Goal: Information Seeking & Learning: Find specific fact

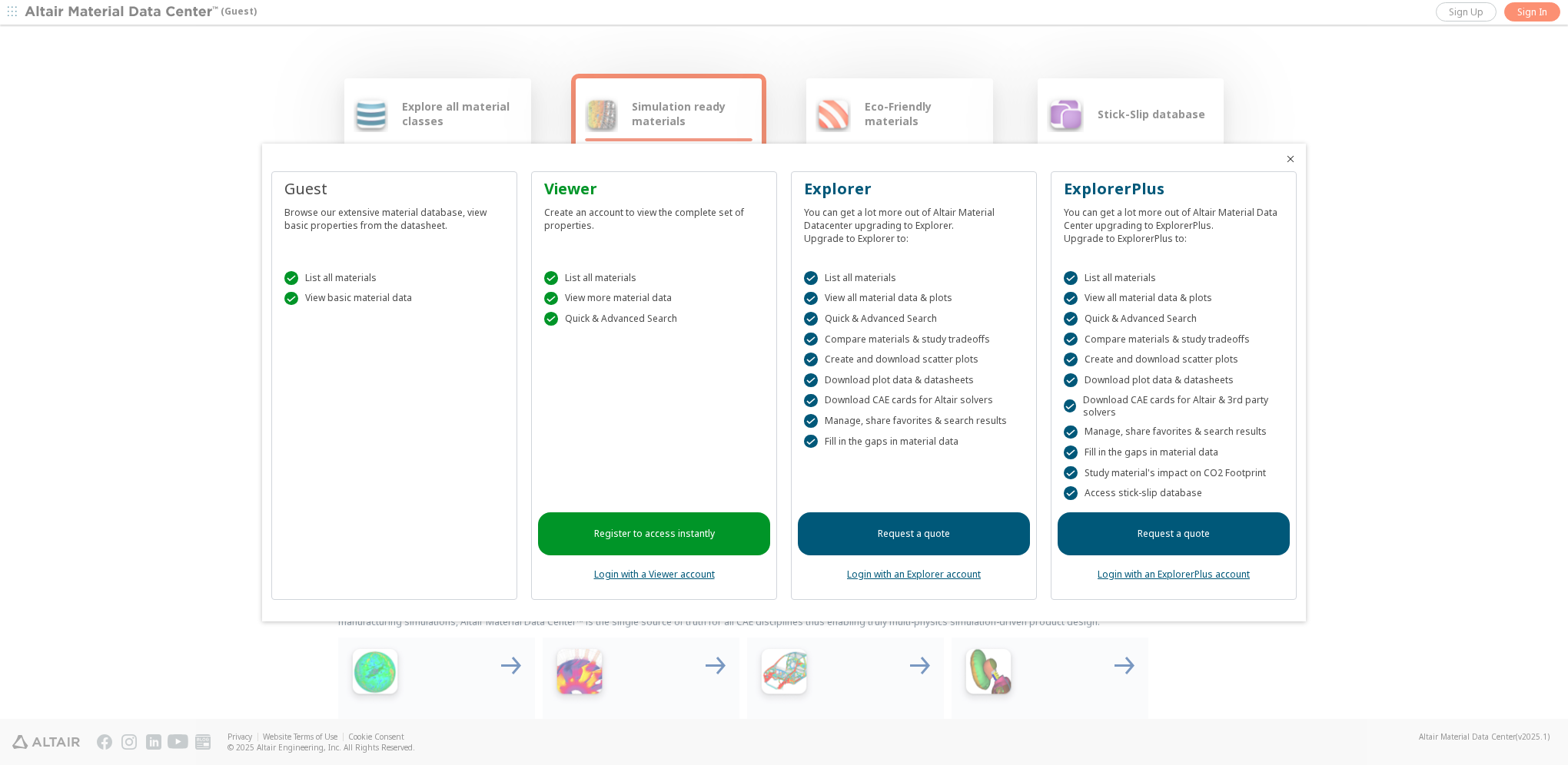
click at [1293, 159] on icon "Close" at bounding box center [1290, 159] width 13 height 13
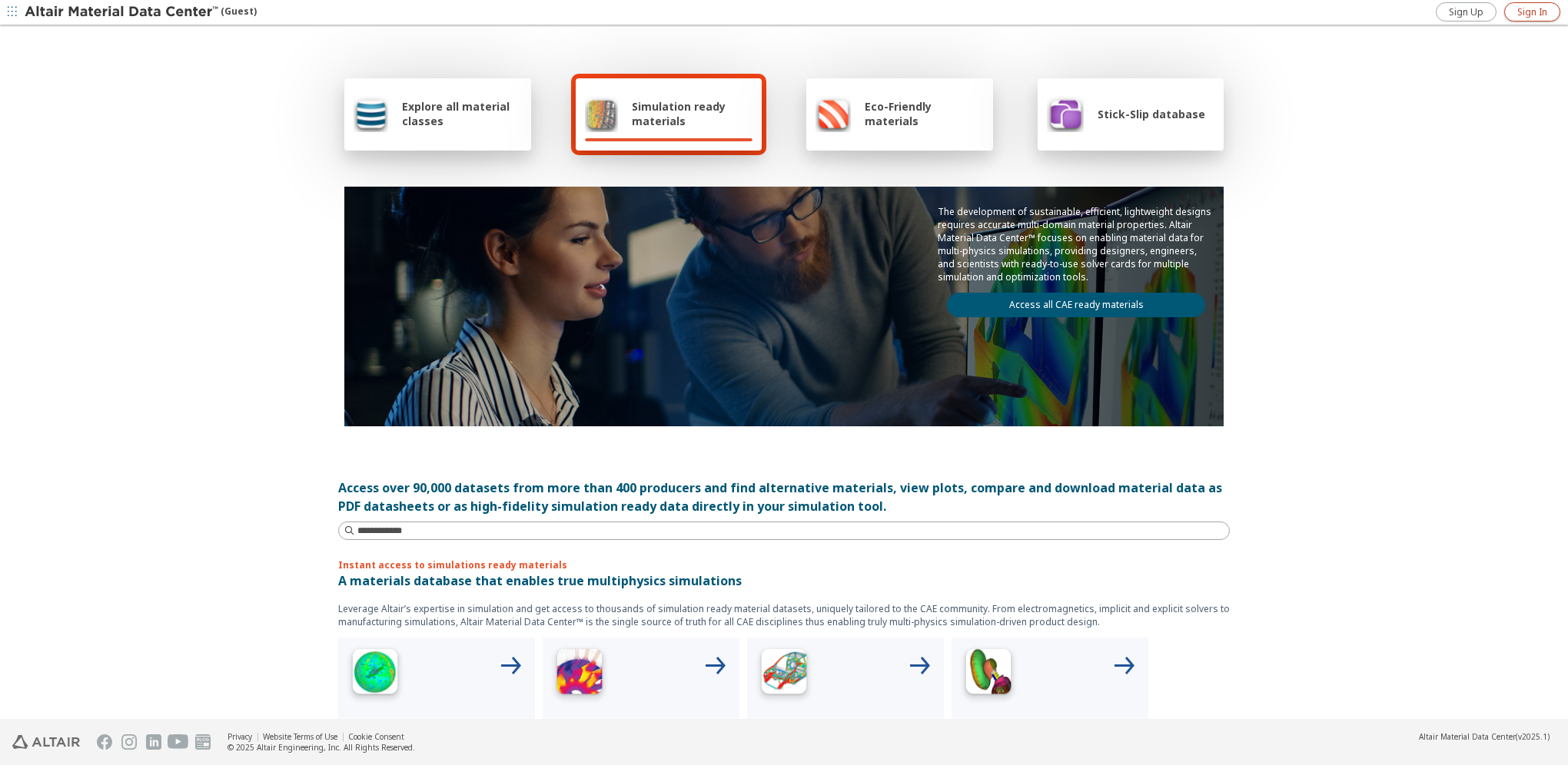
click at [1532, 9] on span "Sign In" at bounding box center [1532, 12] width 30 height 13
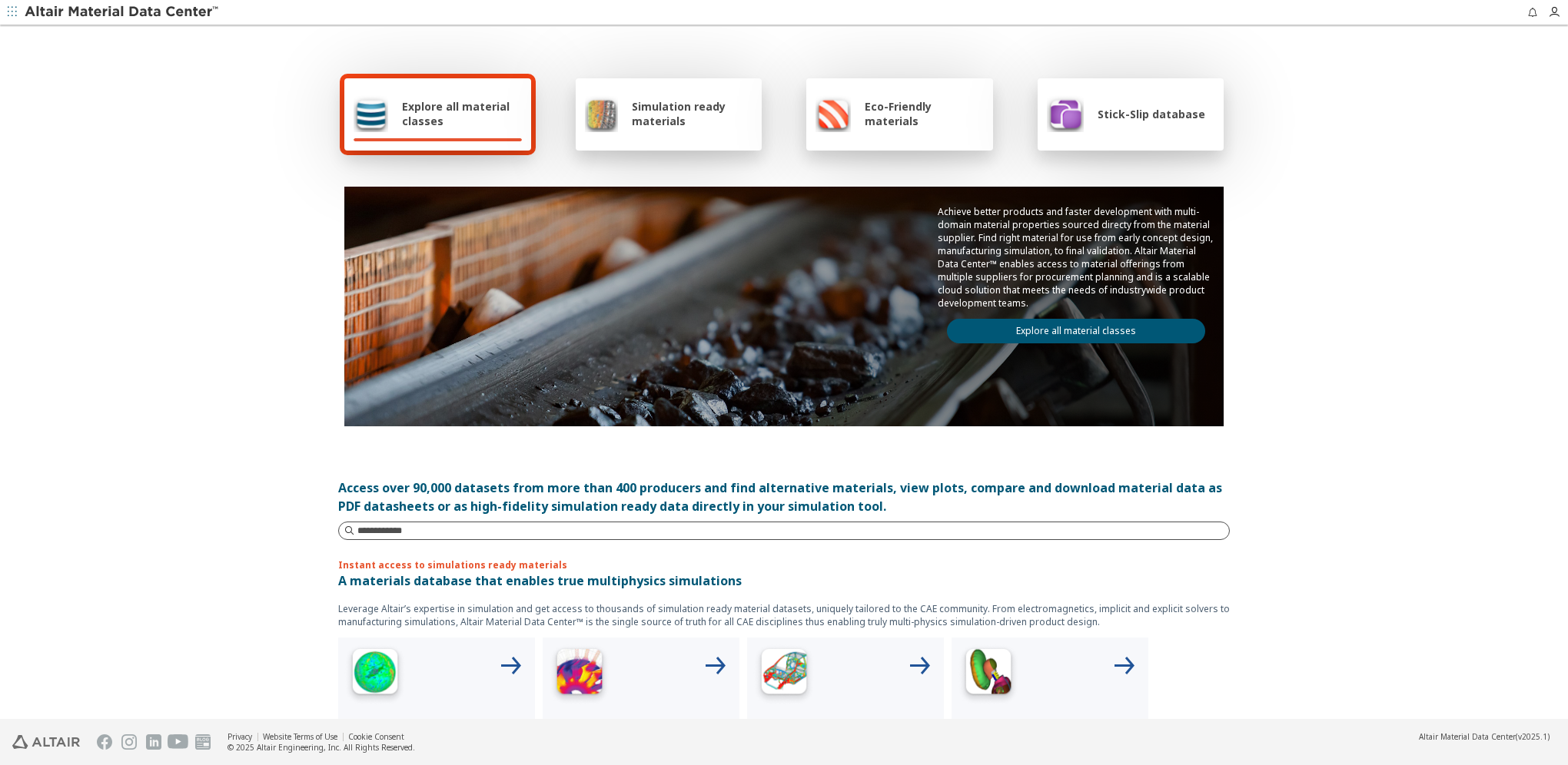
click at [446, 527] on input at bounding box center [793, 531] width 871 height 16
paste input "*******"
type input "*******"
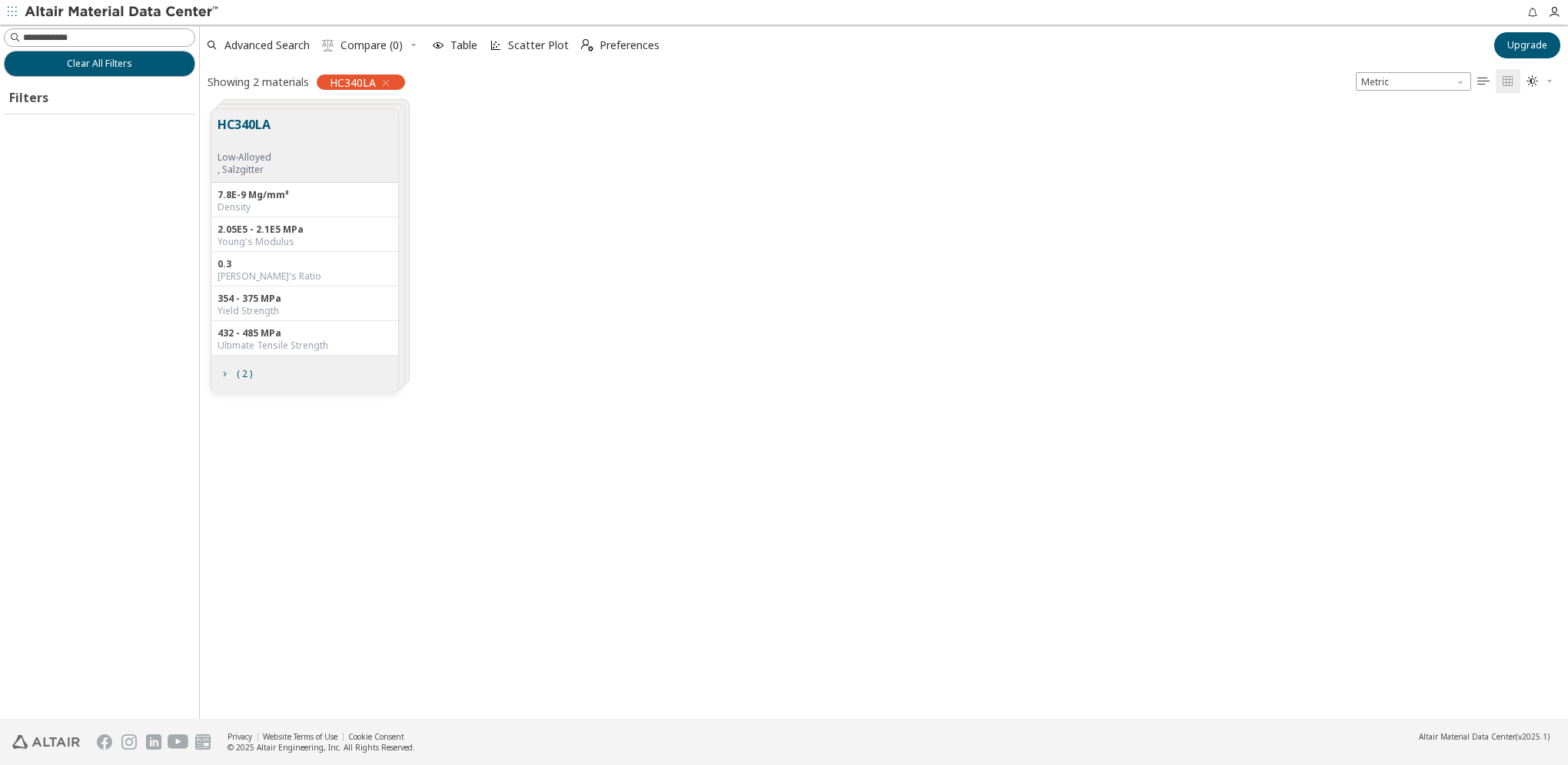
scroll to position [611, 1356]
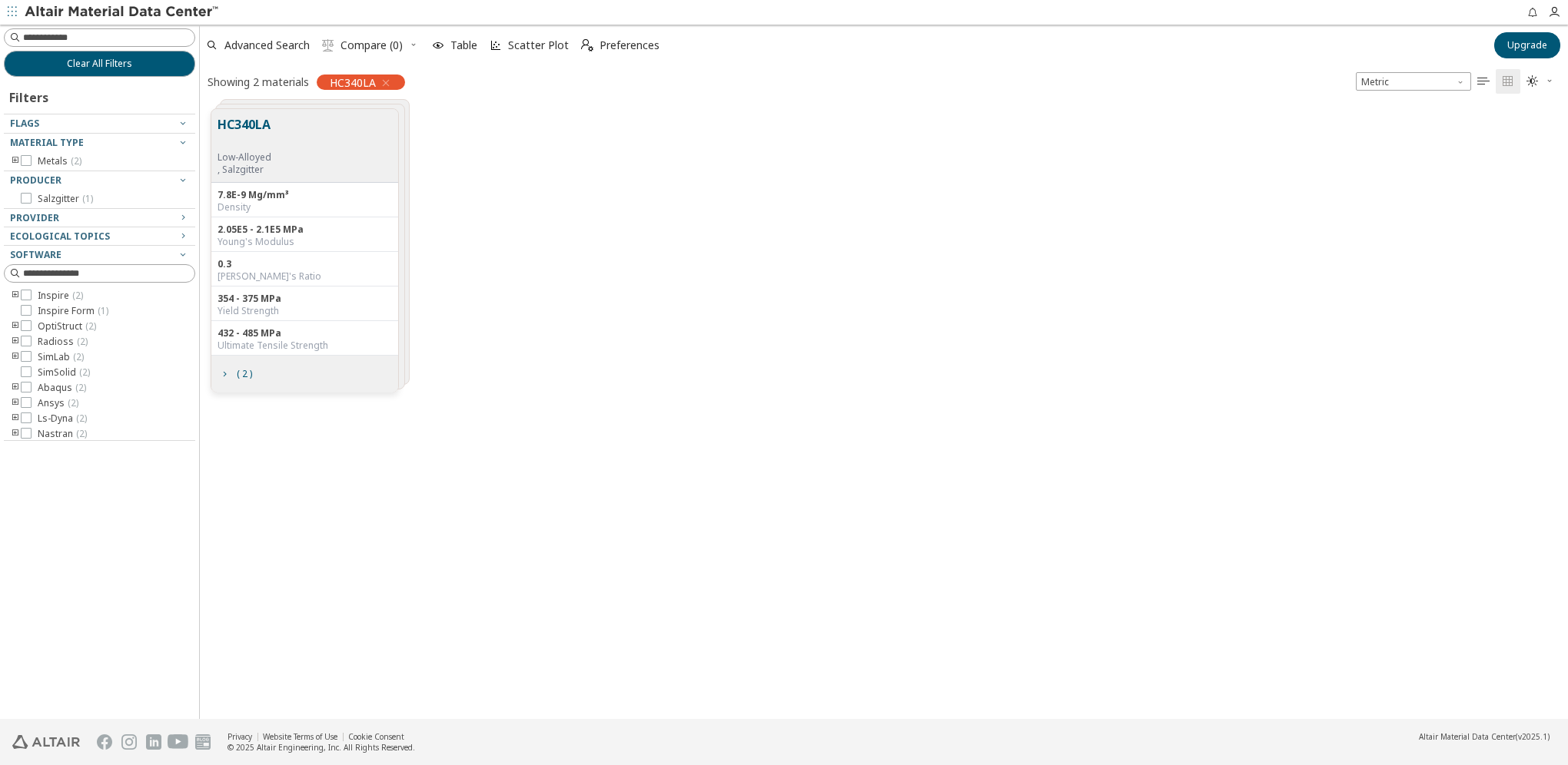
click at [14, 421] on icon "toogle group" at bounding box center [15, 418] width 11 height 13
click at [49, 401] on icon at bounding box center [49, 399] width 11 height 11
click at [69, 400] on span "Mat24 ( 2 )" at bounding box center [82, 400] width 41 height 13
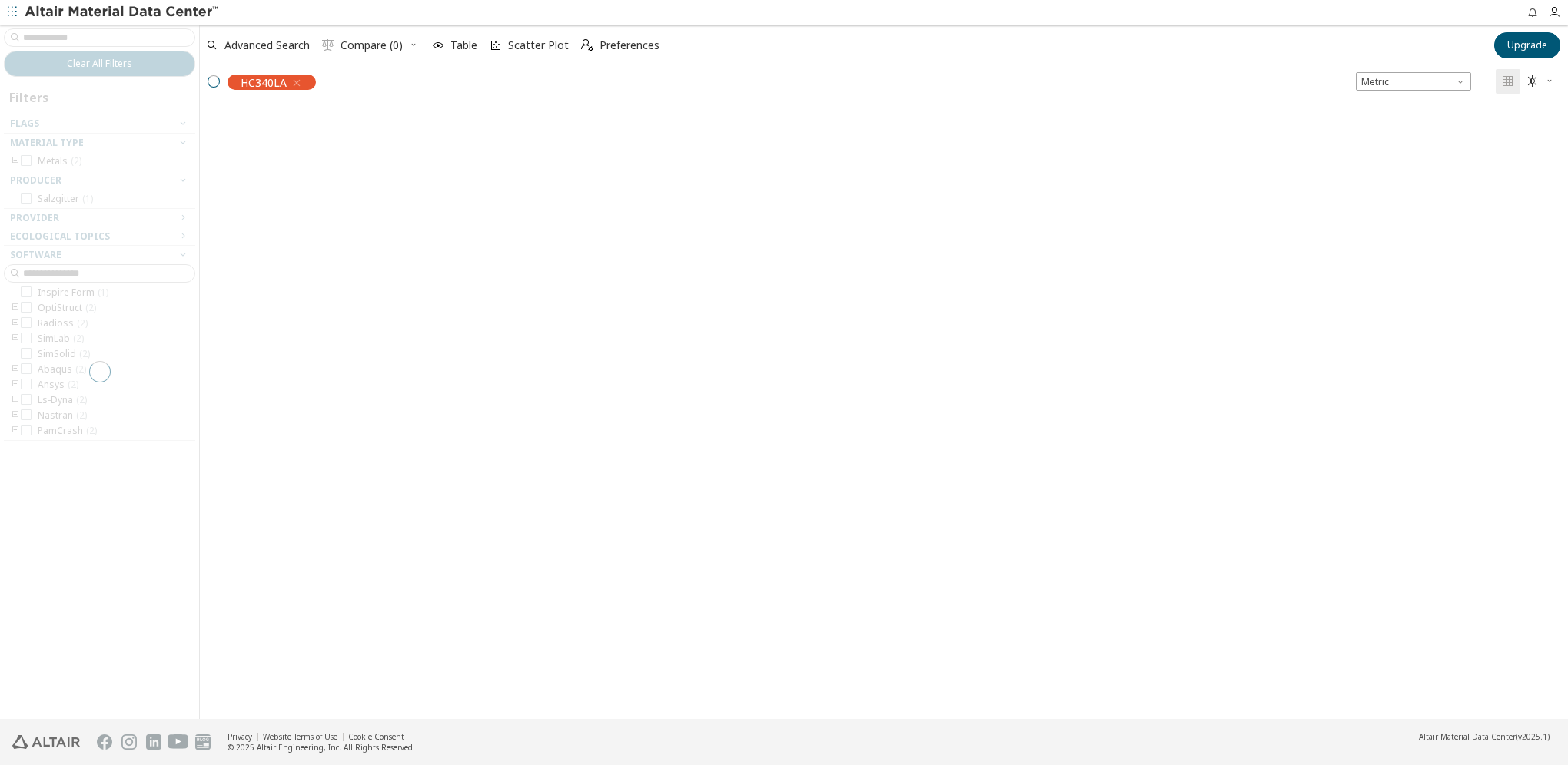
scroll to position [19, 0]
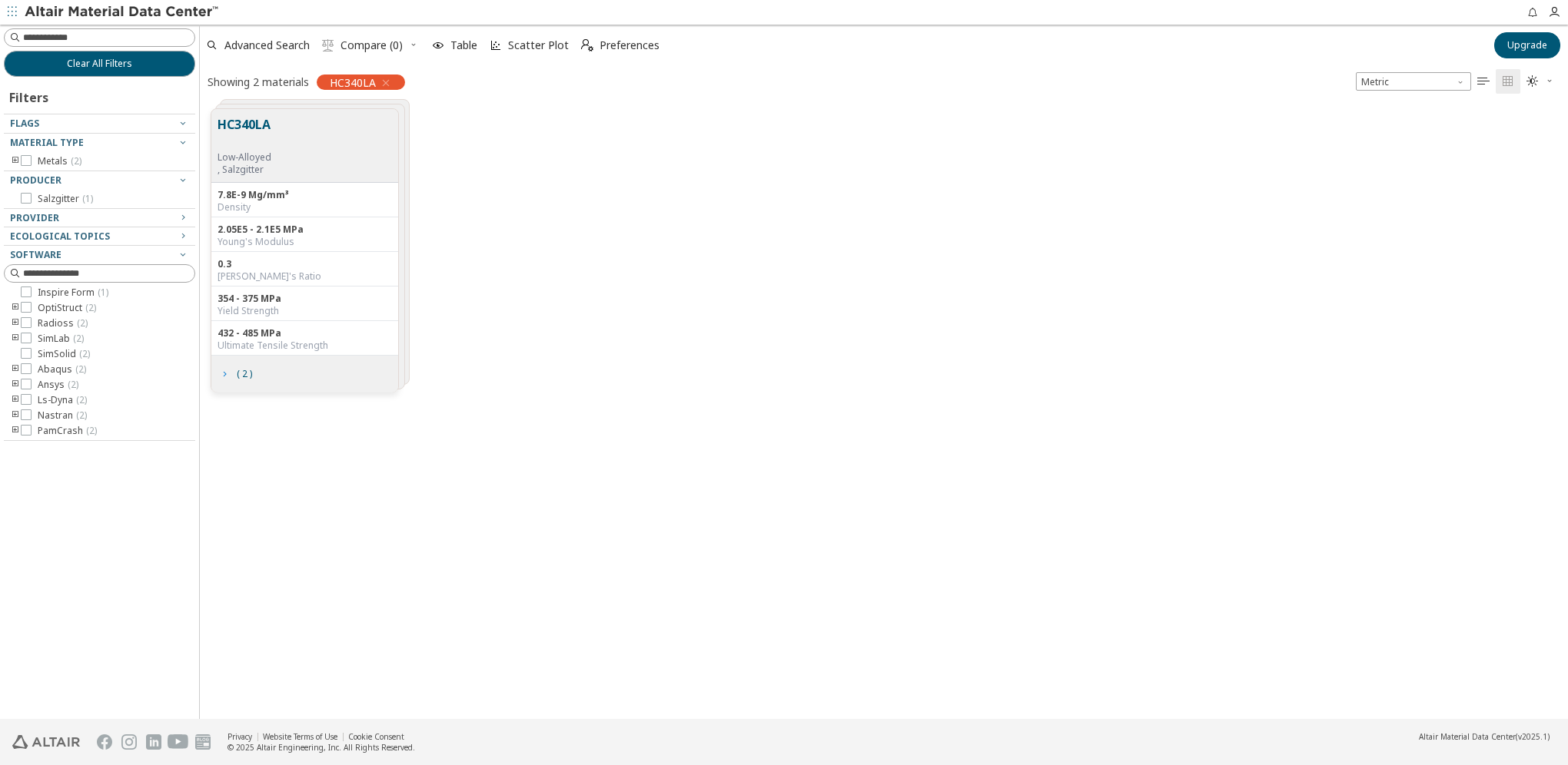
click at [246, 375] on span "( 2 )" at bounding box center [245, 373] width 16 height 9
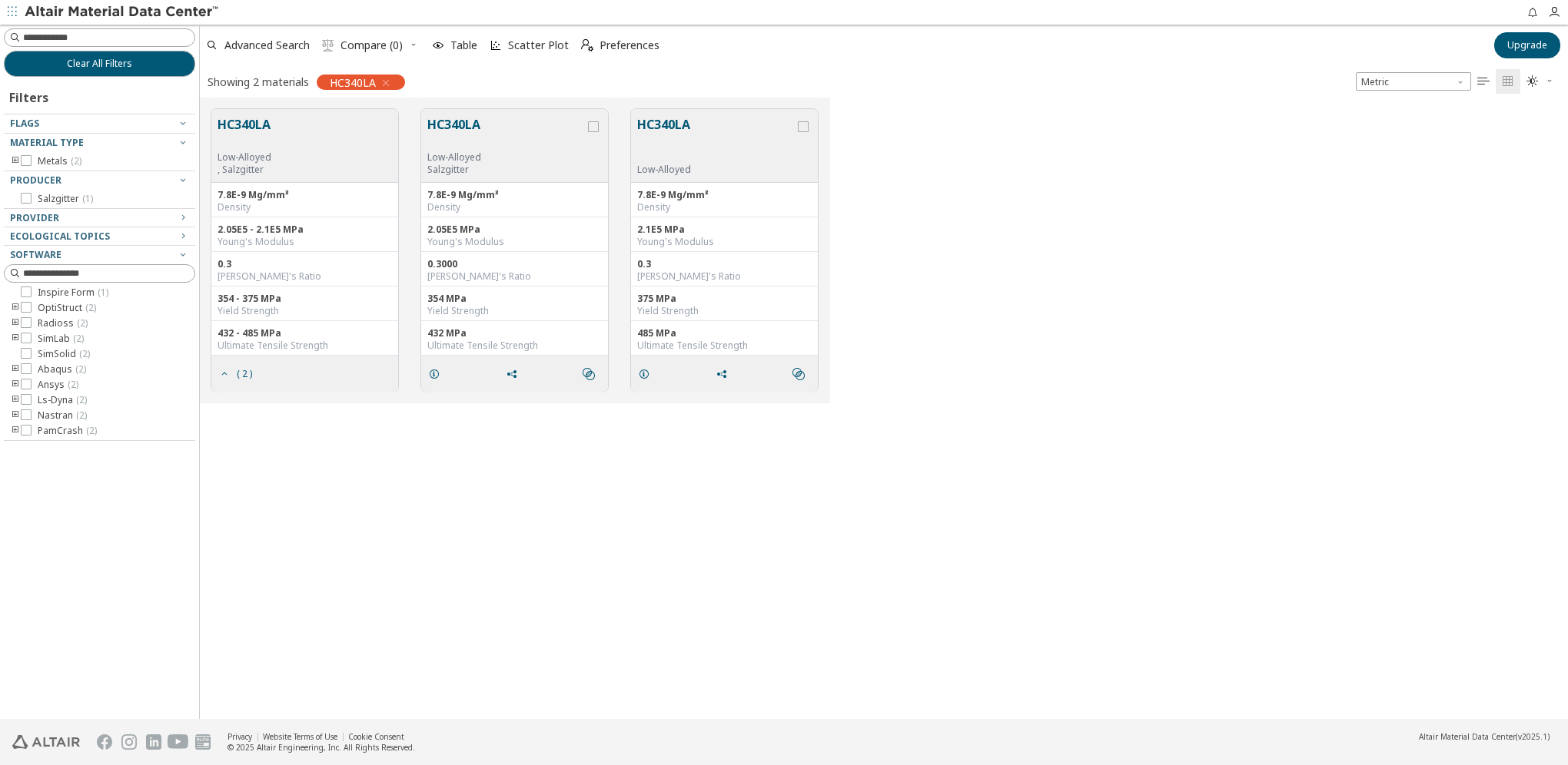
click at [457, 124] on button "HC340LA" at bounding box center [506, 133] width 157 height 36
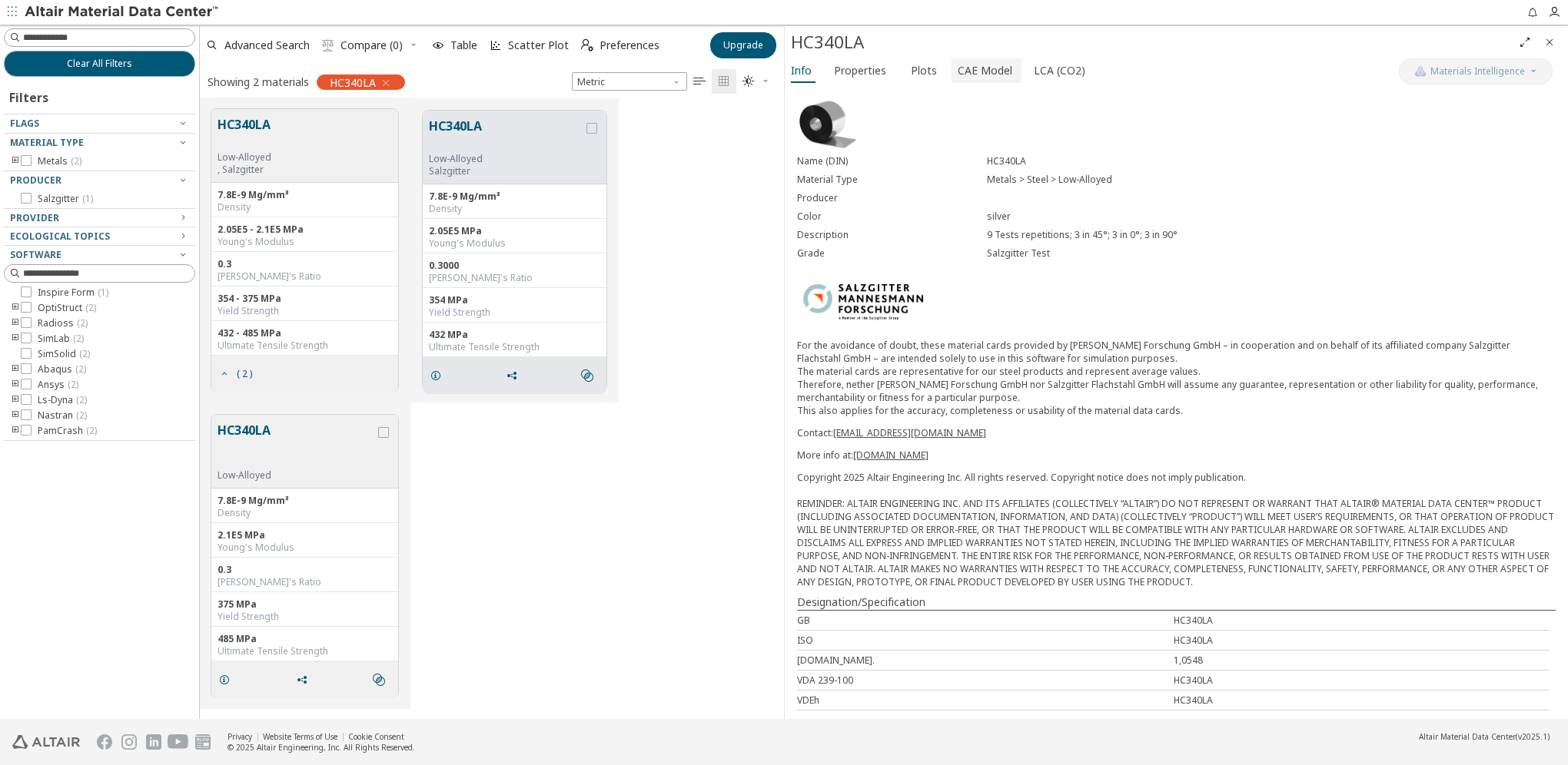
click at [959, 75] on span "CAE Model" at bounding box center [985, 70] width 55 height 25
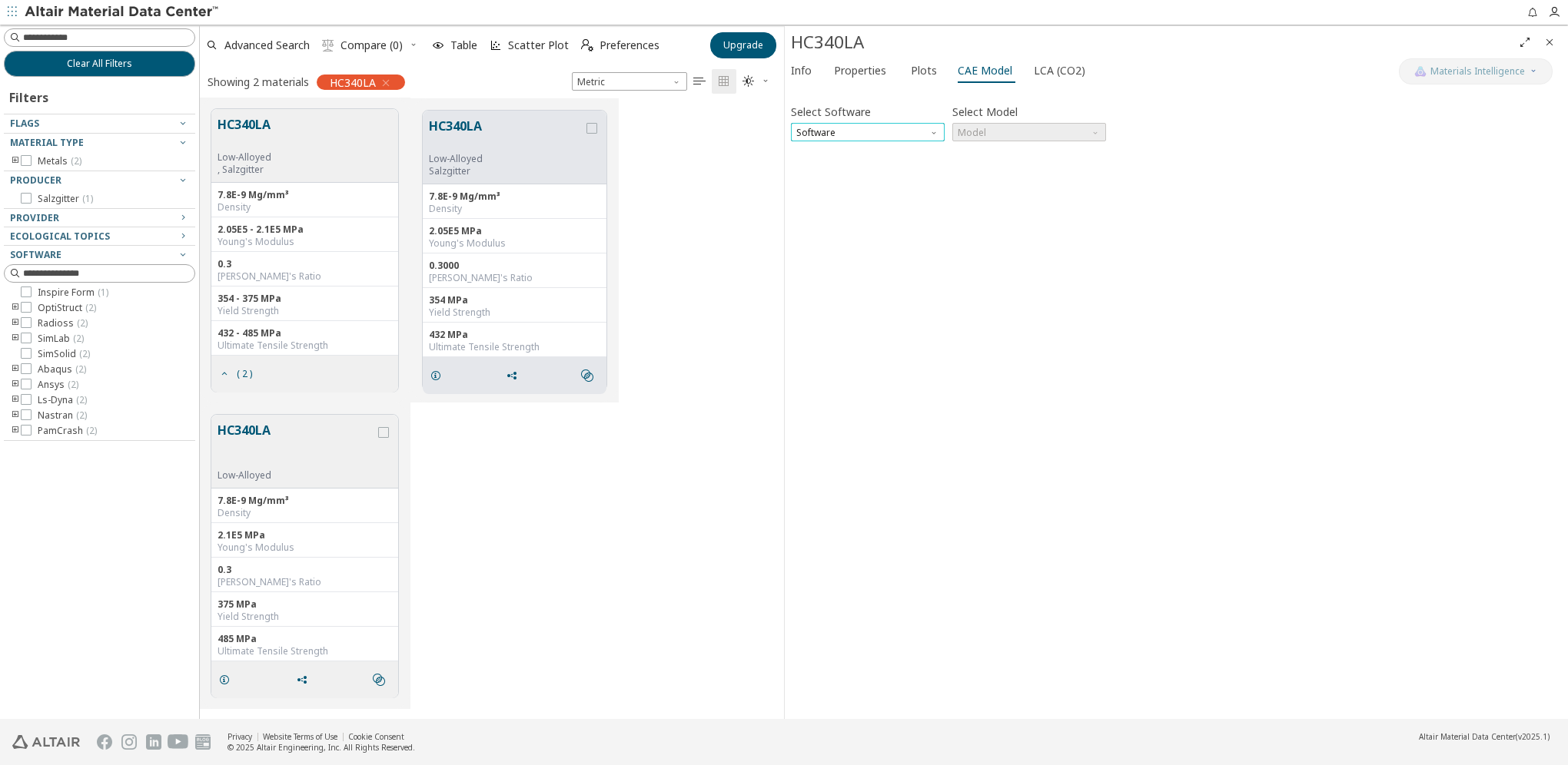
click at [895, 129] on span "Software" at bounding box center [868, 132] width 153 height 19
click at [853, 289] on button "Ls-Dyna" at bounding box center [868, 298] width 153 height 19
click at [1055, 135] on span "Model" at bounding box center [1029, 132] width 153 height 19
click at [1044, 168] on span "Mat24" at bounding box center [1029, 169] width 141 height 11
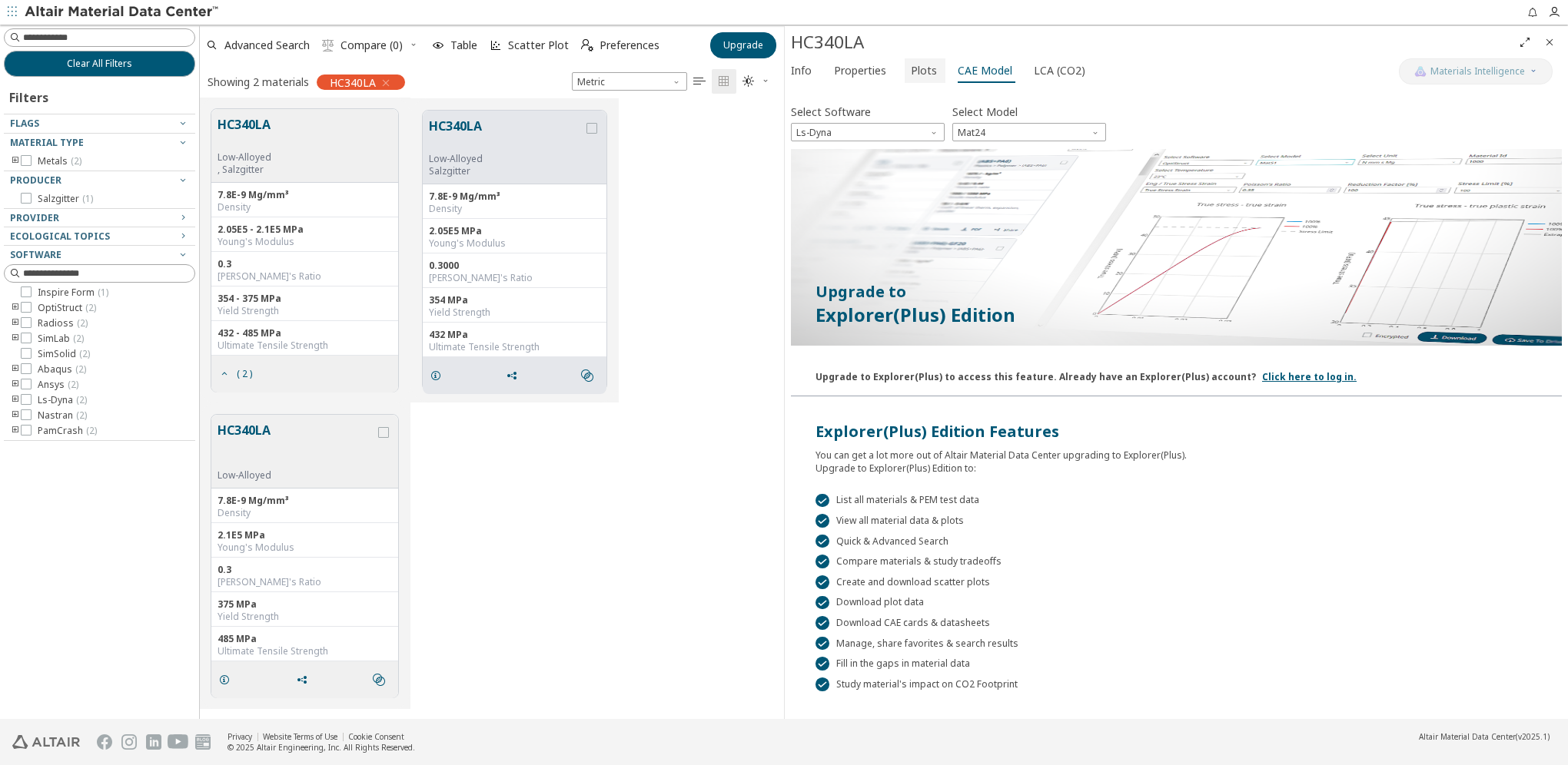
click at [930, 69] on span "Plots" at bounding box center [924, 70] width 28 height 25
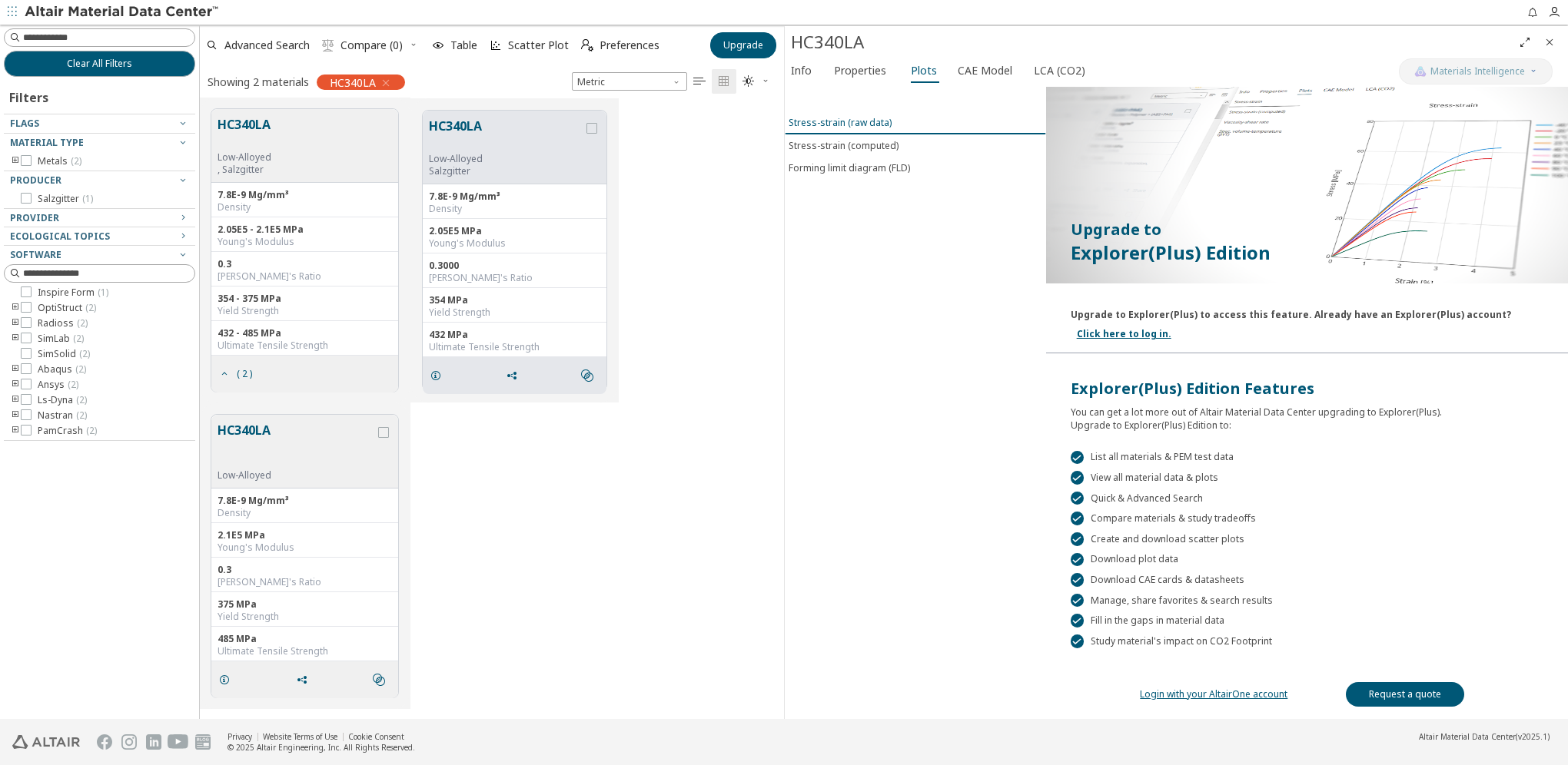
click at [841, 124] on div "Stress-strain (raw data)" at bounding box center [840, 122] width 103 height 13
click at [852, 139] on div "Stress-strain (computed)" at bounding box center [844, 145] width 110 height 13
click at [855, 122] on div "Stress-strain (raw data)" at bounding box center [840, 122] width 103 height 13
click at [1551, 16] on icon "button" at bounding box center [1553, 12] width 13 height 13
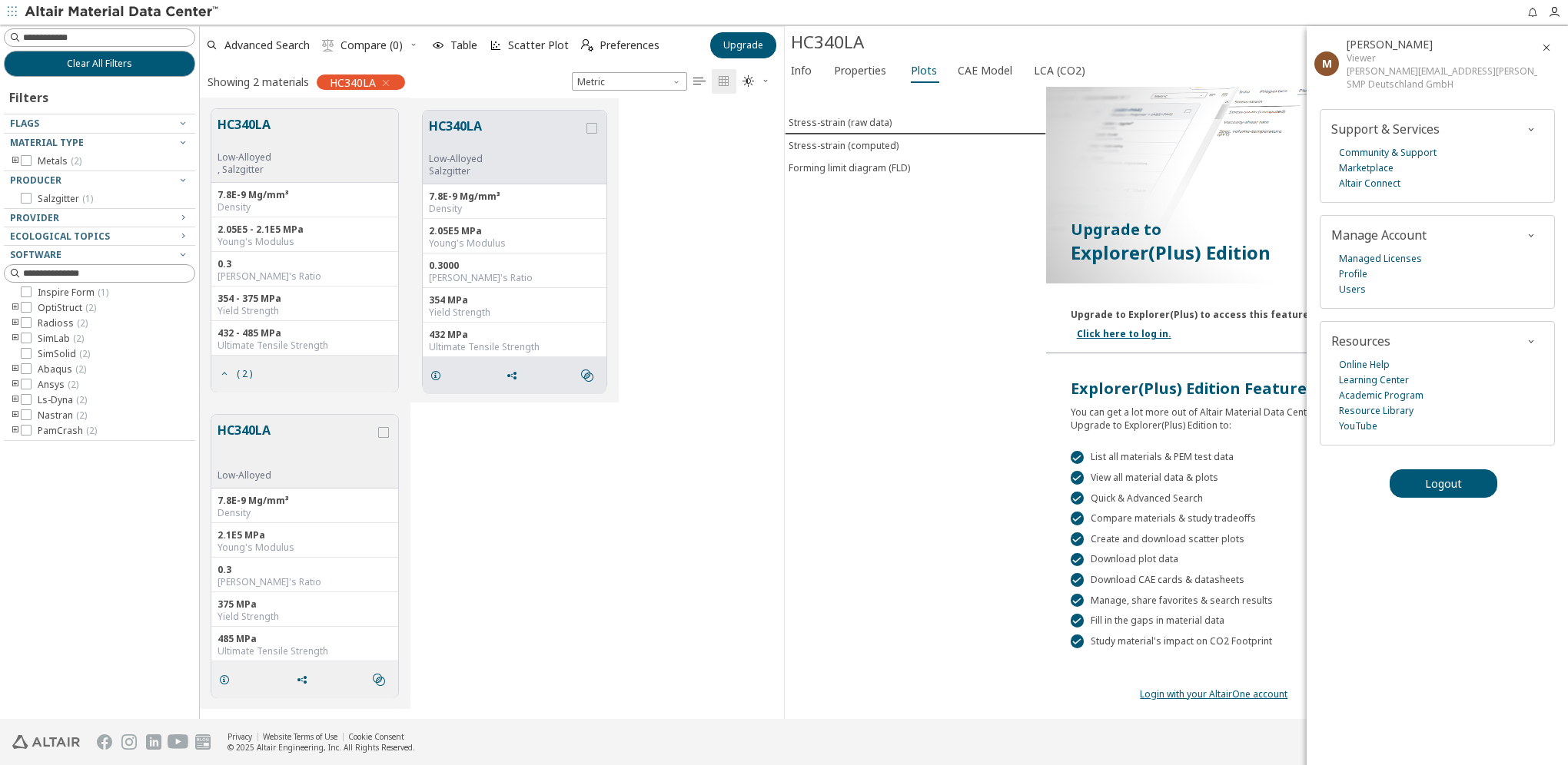
click at [1416, 16] on div at bounding box center [869, 12] width 1297 height 25
drag, startPoint x: 1028, startPoint y: 702, endPoint x: 1049, endPoint y: 686, distance: 26.4
click at [1030, 702] on div "Stress-strain (raw data) Stress-strain (computed) Forming limit diagram (FLD)" at bounding box center [916, 403] width 261 height 632
click at [1545, 47] on icon "button" at bounding box center [1546, 47] width 13 height 13
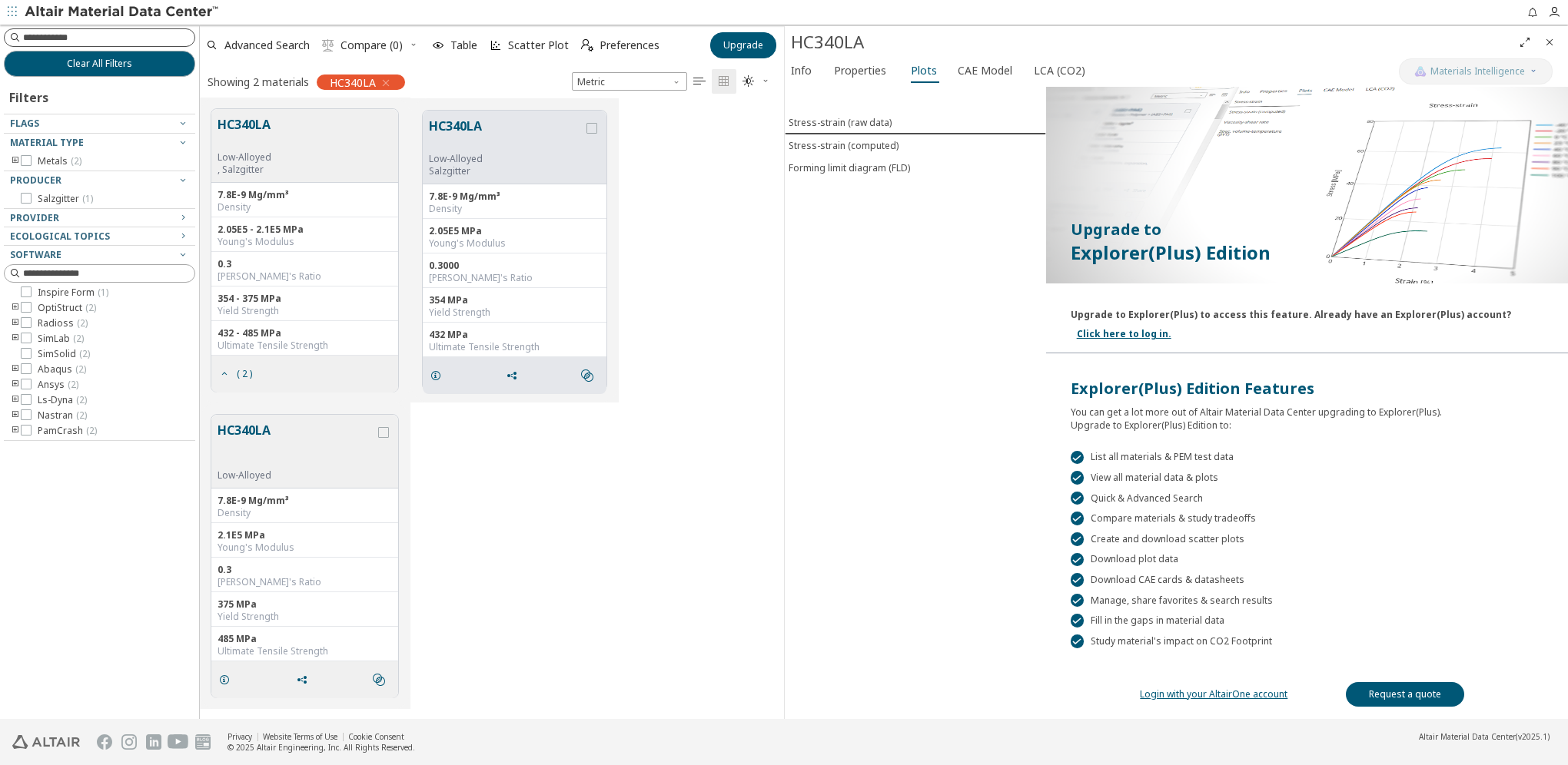
click at [121, 37] on input at bounding box center [108, 38] width 171 height 16
paste input "*******"
type input "*****"
click at [386, 82] on icon "button" at bounding box center [385, 82] width 13 height 13
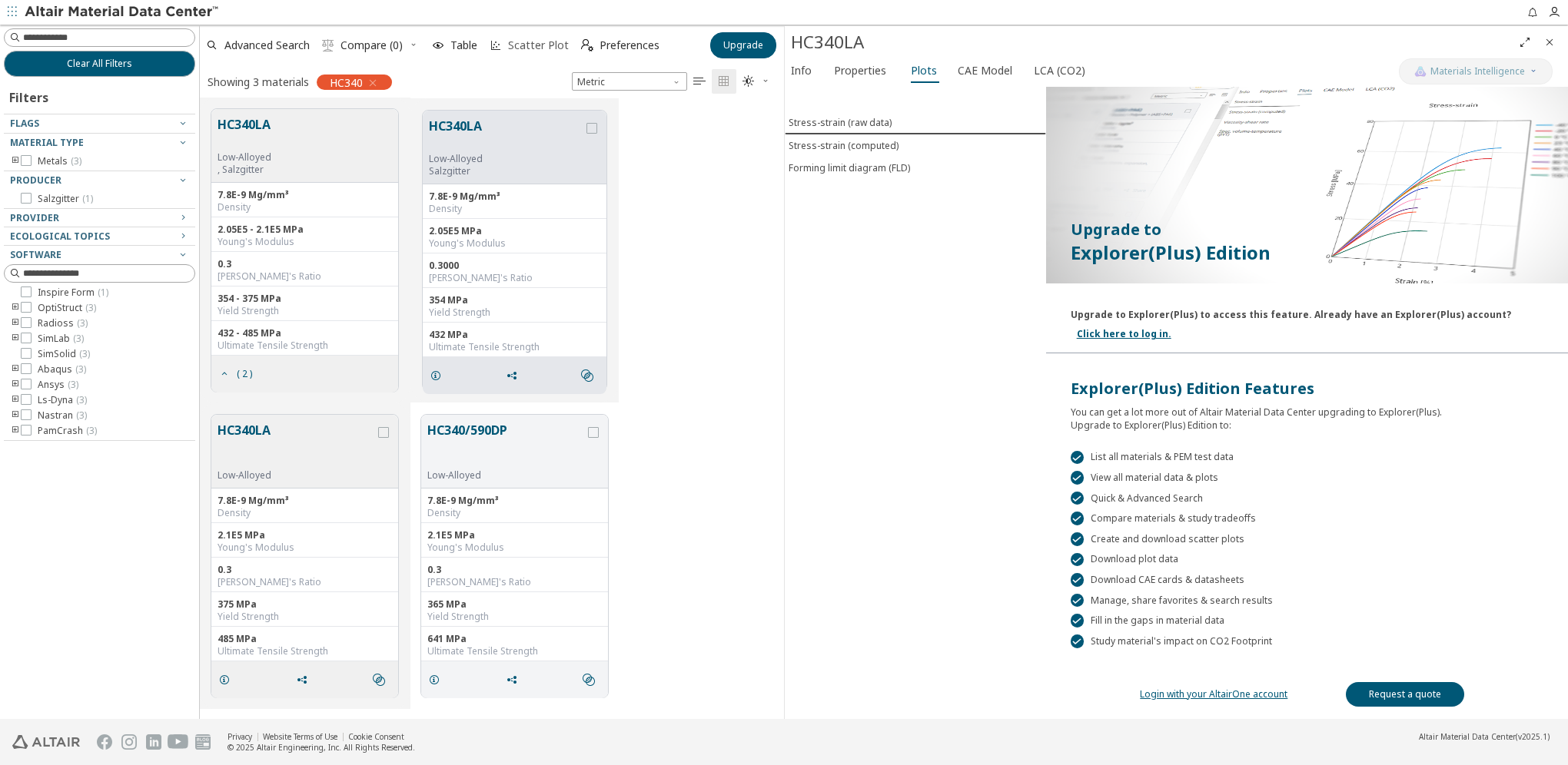
click at [517, 47] on span "Scatter Plot" at bounding box center [538, 45] width 61 height 11
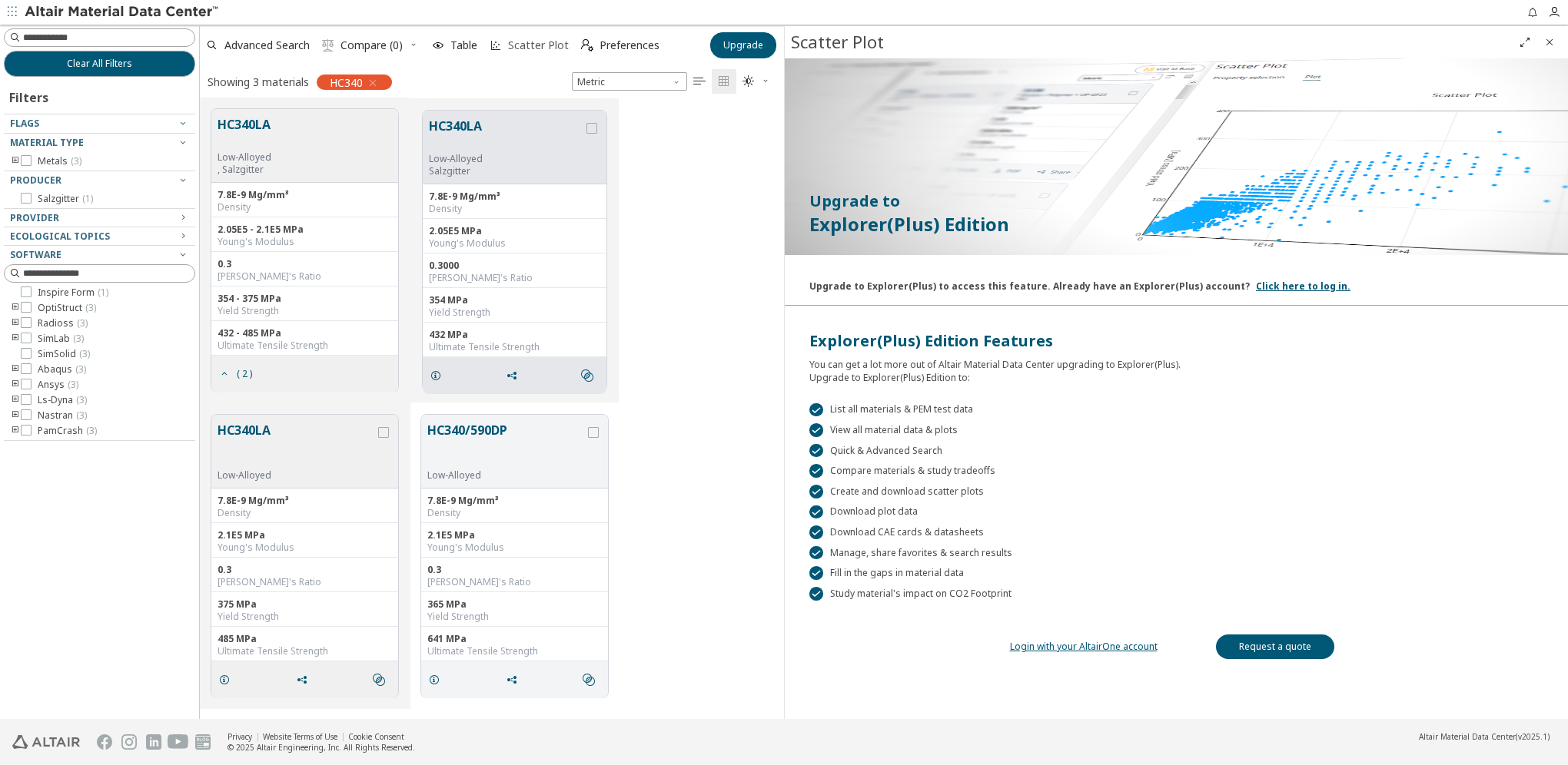
click at [532, 52] on span "Scatter Plot" at bounding box center [529, 45] width 85 height 33
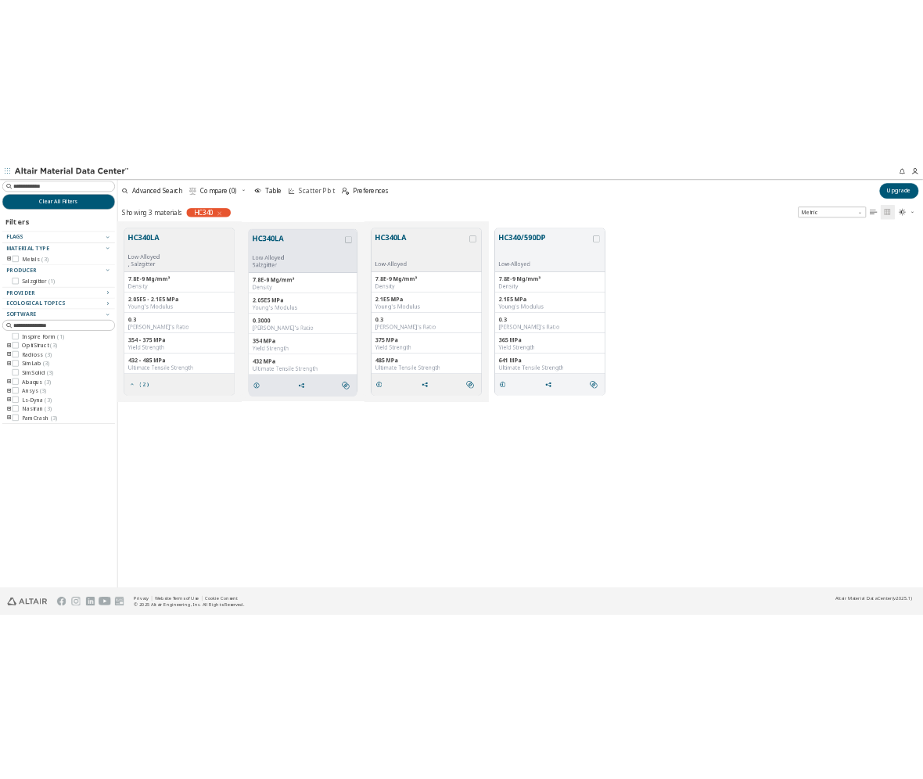
scroll to position [622, 1380]
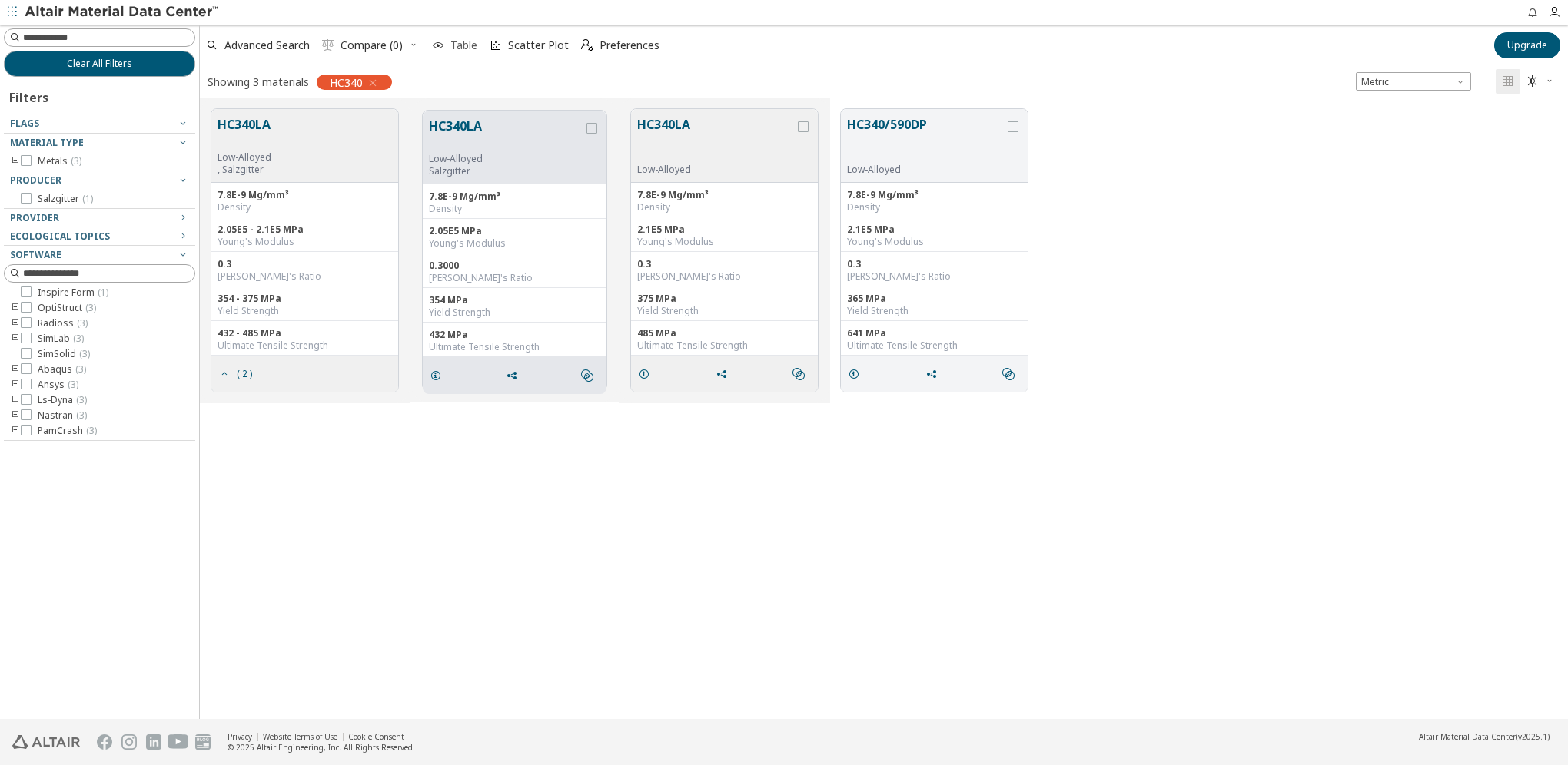
click at [461, 49] on span "Table" at bounding box center [463, 45] width 27 height 11
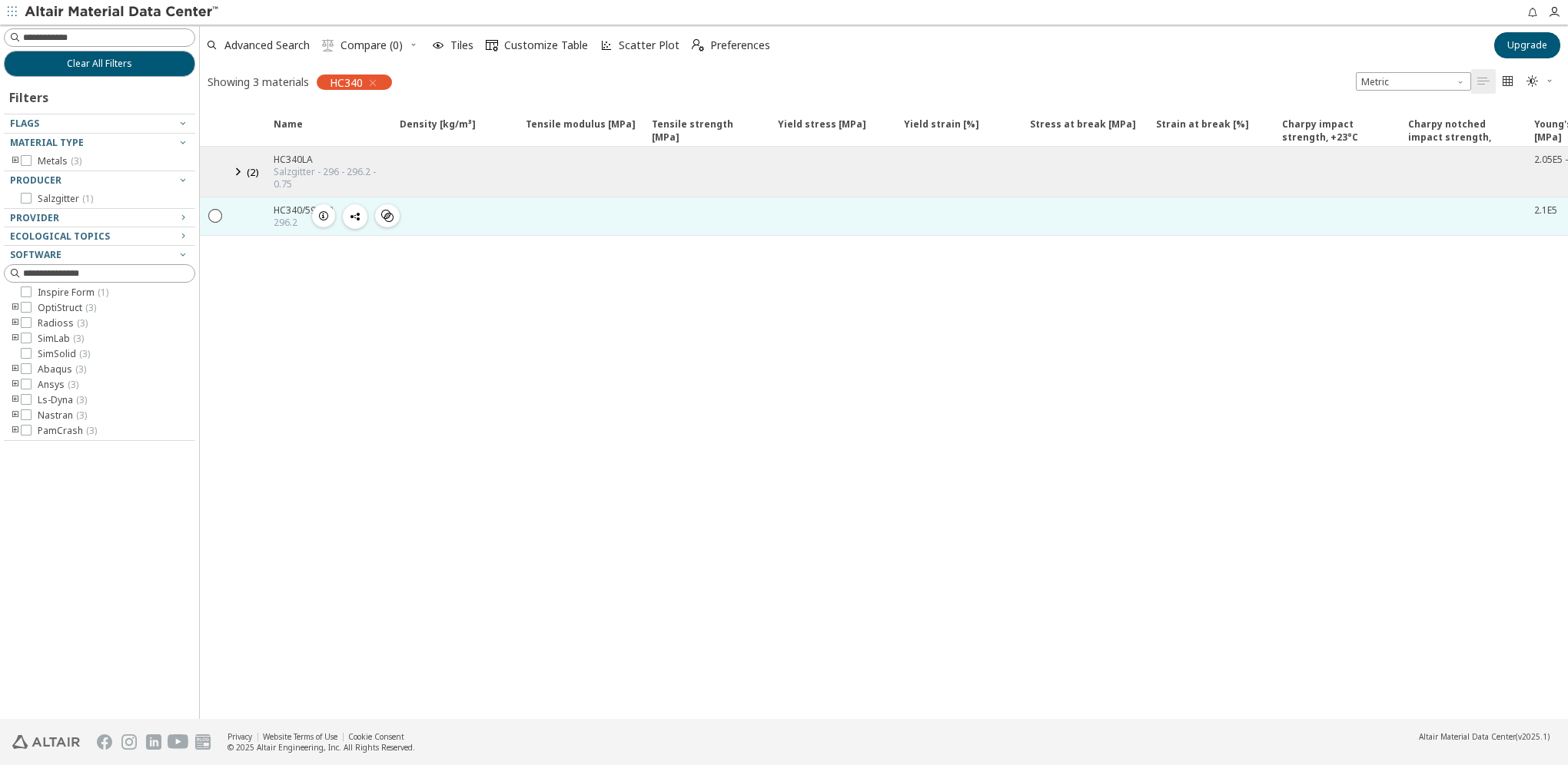
click at [292, 212] on div "HC340/590DP" at bounding box center [303, 209] width 60 height 13
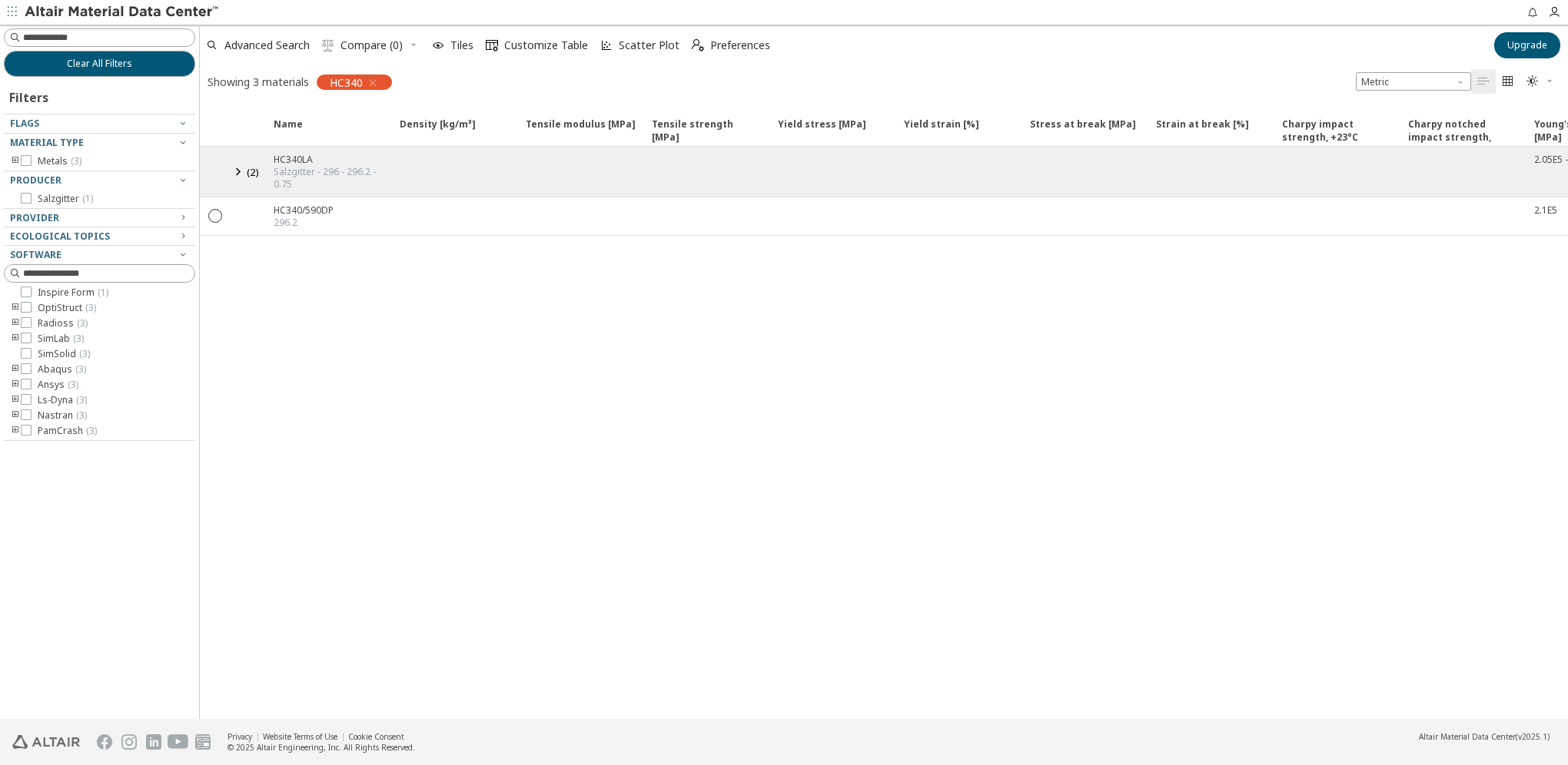
click at [238, 174] on icon at bounding box center [237, 172] width 19 height 20
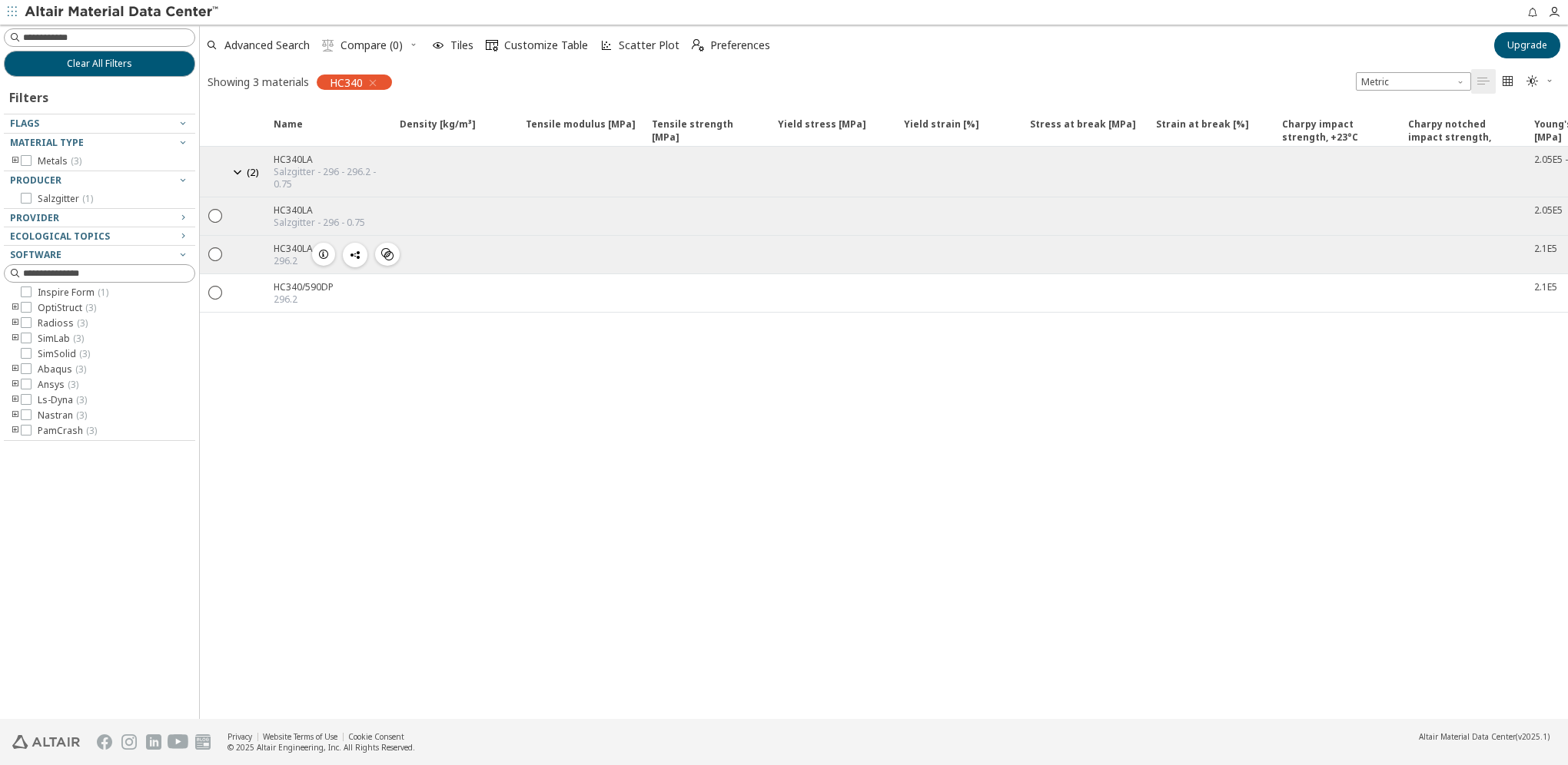
click at [283, 246] on div "HC340LA" at bounding box center [293, 247] width 39 height 13
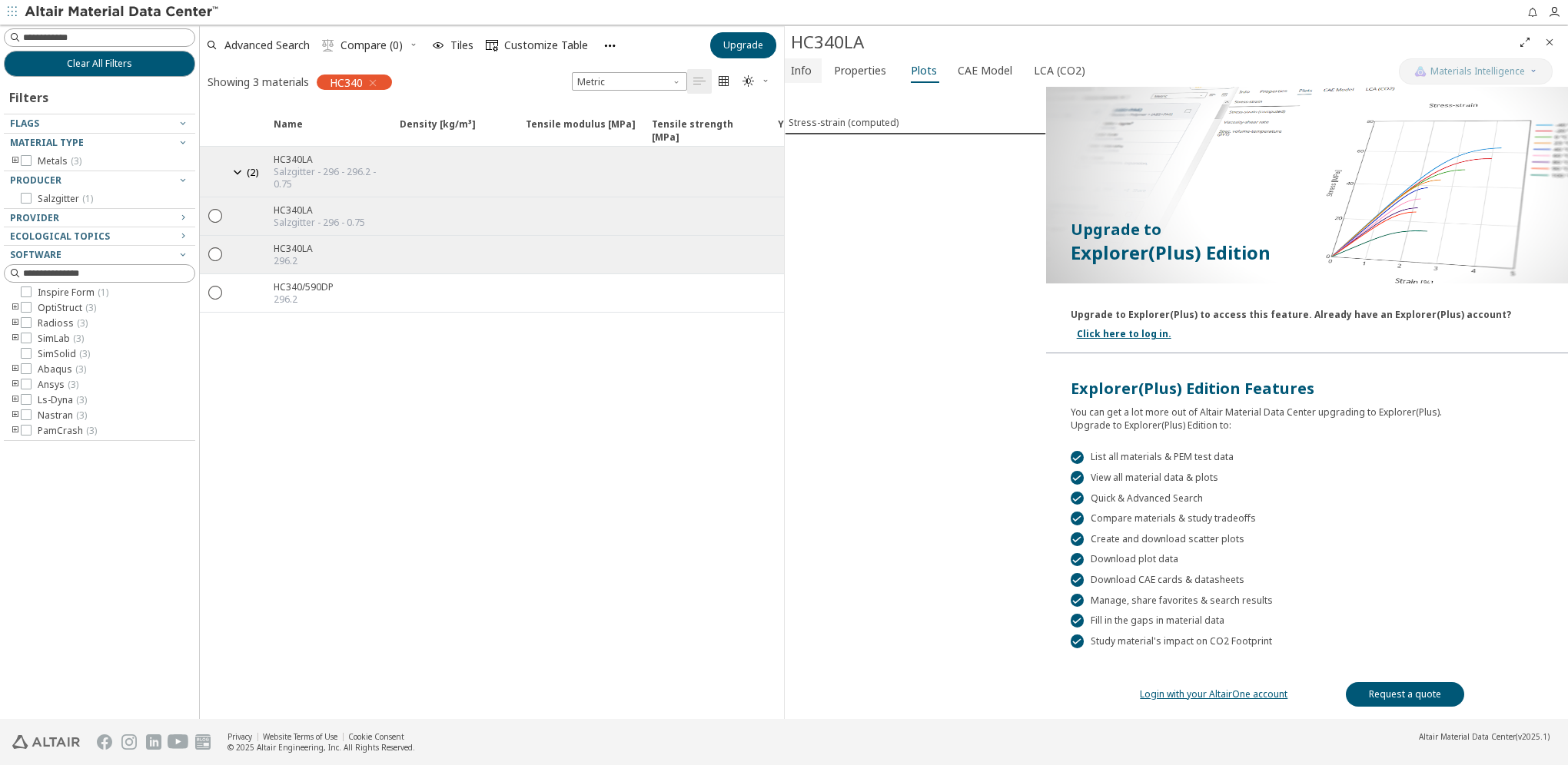
click at [803, 73] on span "Info" at bounding box center [801, 70] width 21 height 25
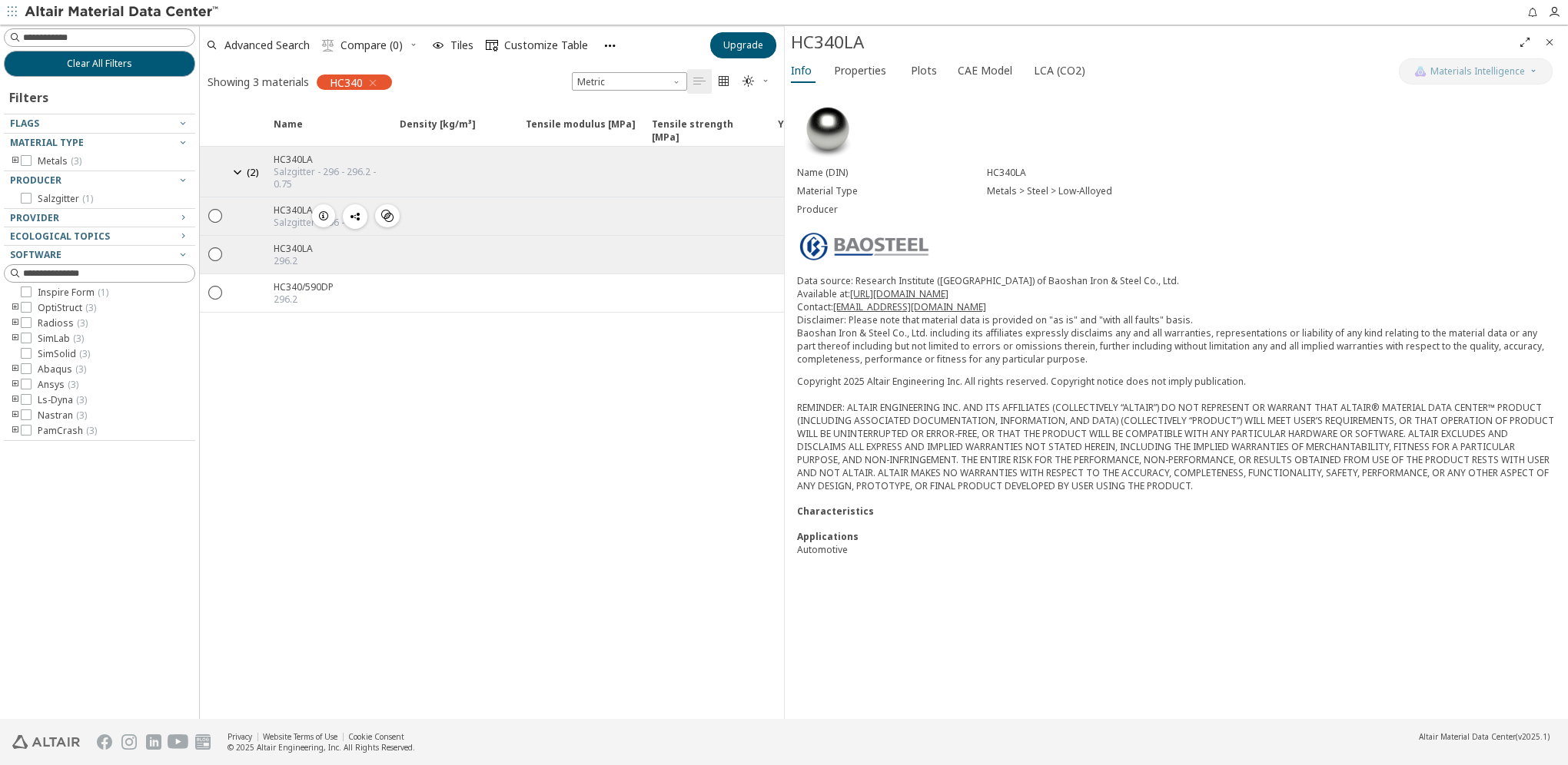
click at [284, 210] on div "HC340LA" at bounding box center [318, 209] width 91 height 13
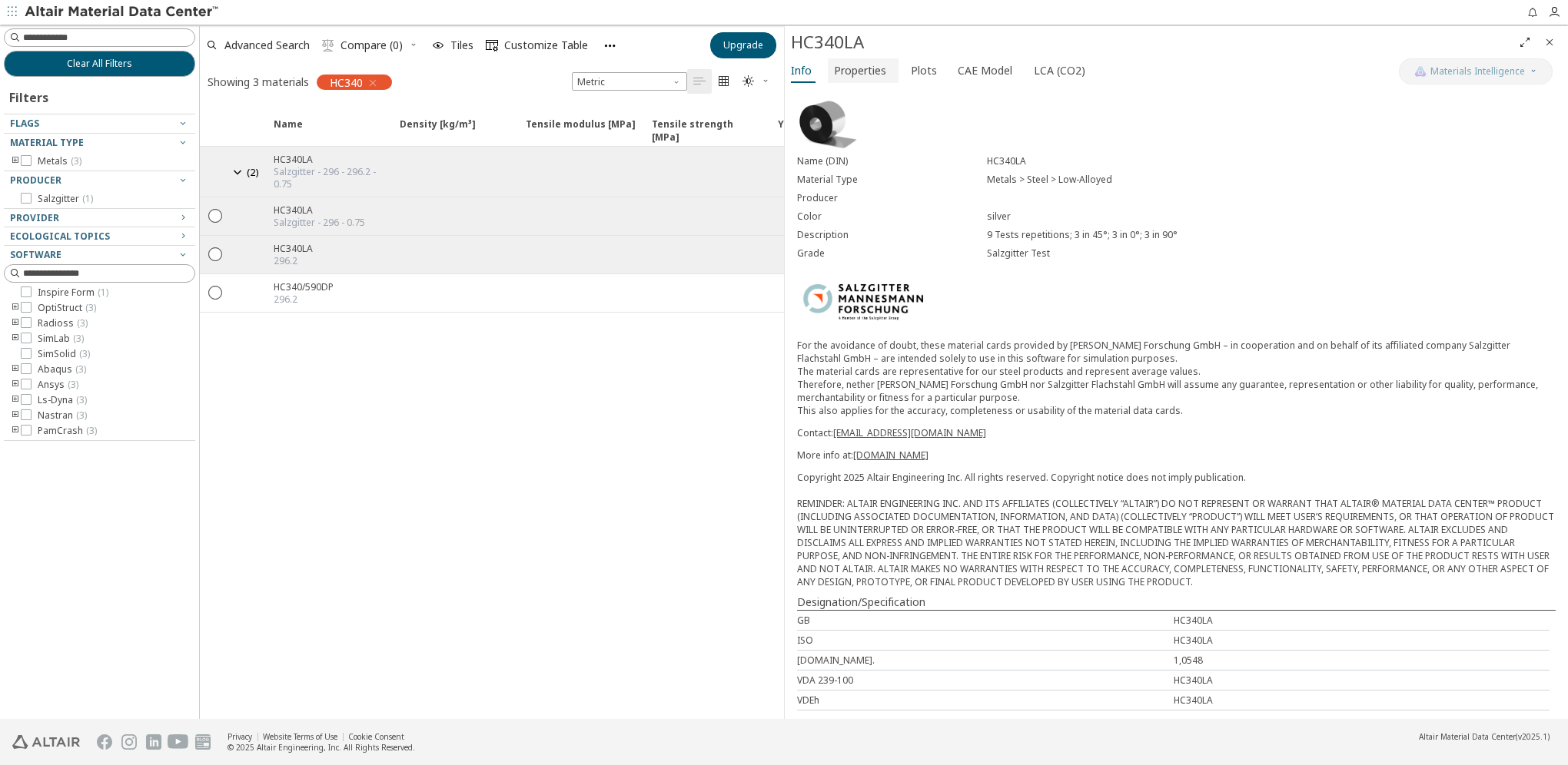
click at [853, 70] on span "Properties" at bounding box center [860, 70] width 52 height 25
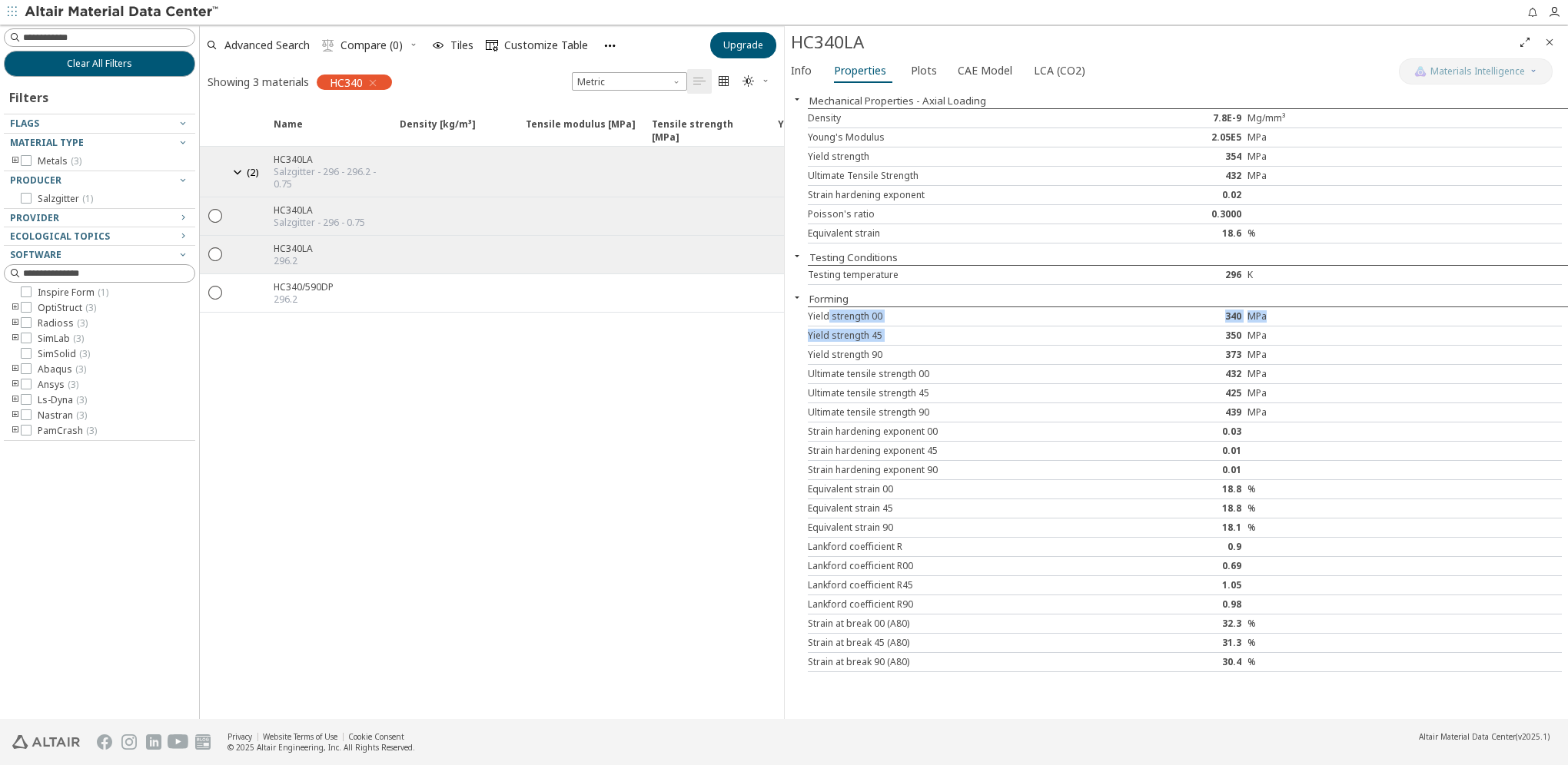
drag, startPoint x: 825, startPoint y: 312, endPoint x: 1223, endPoint y: 319, distance: 398.1
click at [1223, 319] on div "Yield strength 00 340 MPa" at bounding box center [1184, 317] width 754 height 20
drag, startPoint x: 1223, startPoint y: 319, endPoint x: 1036, endPoint y: 333, distance: 187.5
click at [1036, 333] on div "Yield strength 45" at bounding box center [965, 336] width 314 height 13
drag, startPoint x: 1223, startPoint y: 355, endPoint x: 1245, endPoint y: 354, distance: 22.0
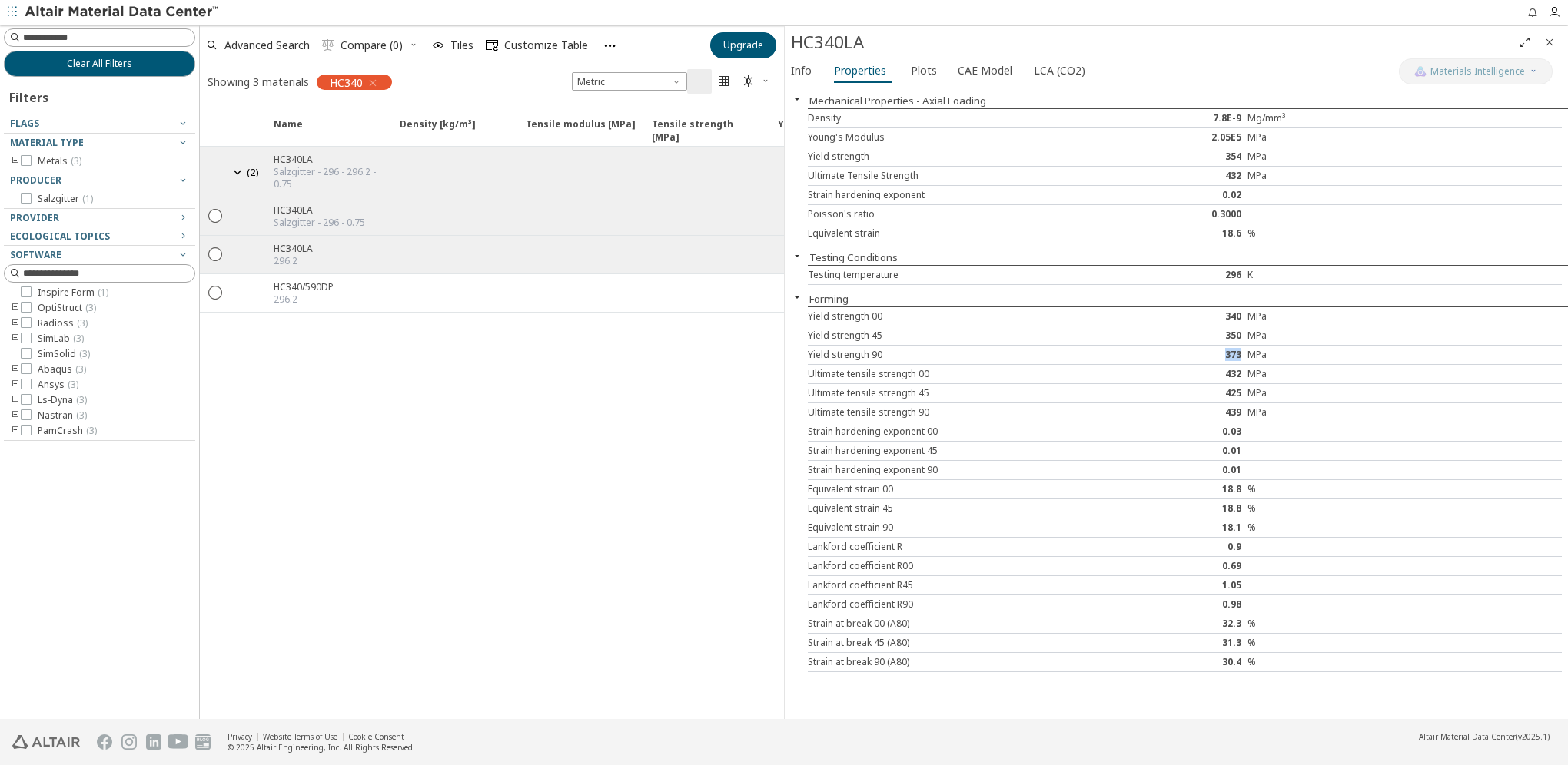
click at [1245, 354] on div "373" at bounding box center [1185, 355] width 126 height 13
drag, startPoint x: 1245, startPoint y: 354, endPoint x: 1388, endPoint y: 410, distance: 153.6
click at [1388, 410] on div at bounding box center [1436, 412] width 126 height 13
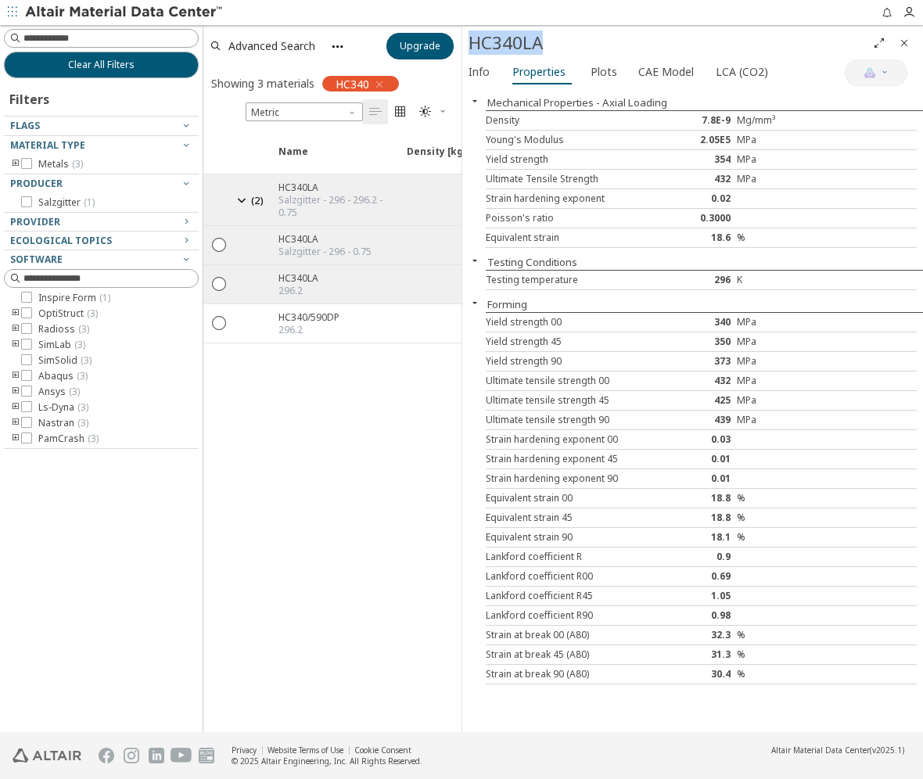
drag, startPoint x: 469, startPoint y: 43, endPoint x: 544, endPoint y: 41, distance: 74.4
click at [544, 41] on div "HC340LA" at bounding box center [668, 43] width 398 height 25
copy div "HC340LA"
click at [518, 42] on div "HC340LA" at bounding box center [668, 43] width 398 height 25
click at [510, 42] on div "HC340LA" at bounding box center [668, 43] width 398 height 25
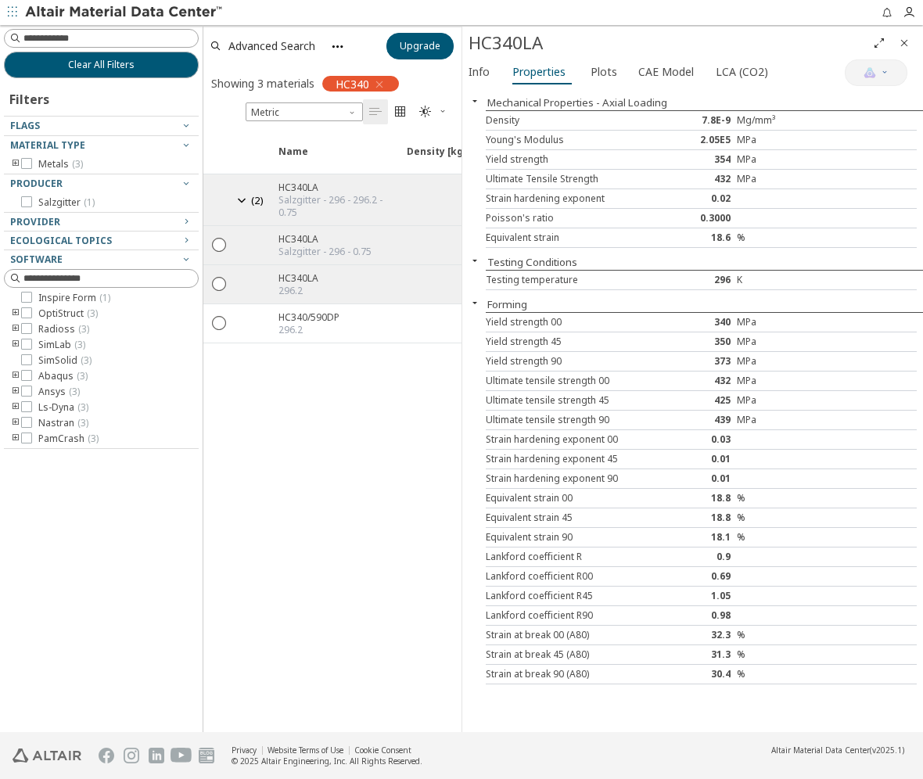
click at [508, 41] on div "HC340LA" at bounding box center [668, 43] width 398 height 25
click at [507, 41] on div "HC340LA" at bounding box center [668, 43] width 398 height 25
copy div "HC340LA"
click at [523, 68] on span "Properties" at bounding box center [538, 71] width 53 height 25
click at [501, 42] on div "HC340LA" at bounding box center [668, 43] width 398 height 25
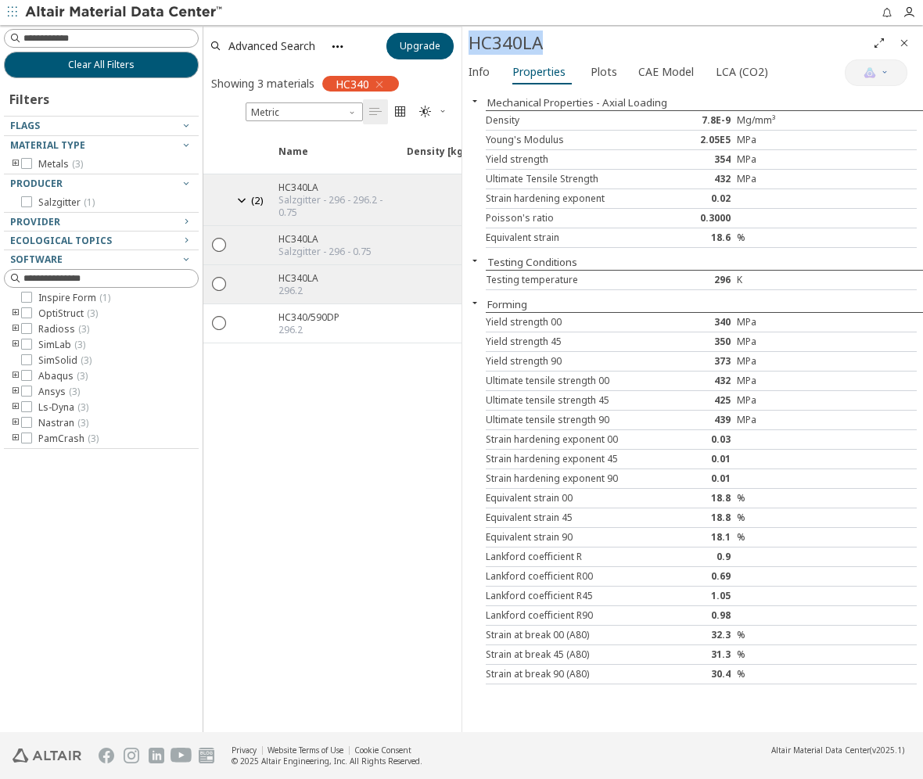
click at [501, 42] on div "HC340LA" at bounding box center [668, 43] width 398 height 25
click at [713, 238] on div "18.6" at bounding box center [702, 238] width 72 height 13
click at [507, 41] on div "HC340LA" at bounding box center [668, 43] width 398 height 25
click at [508, 41] on div "HC340LA" at bounding box center [668, 43] width 398 height 25
copy div "HC340LA"
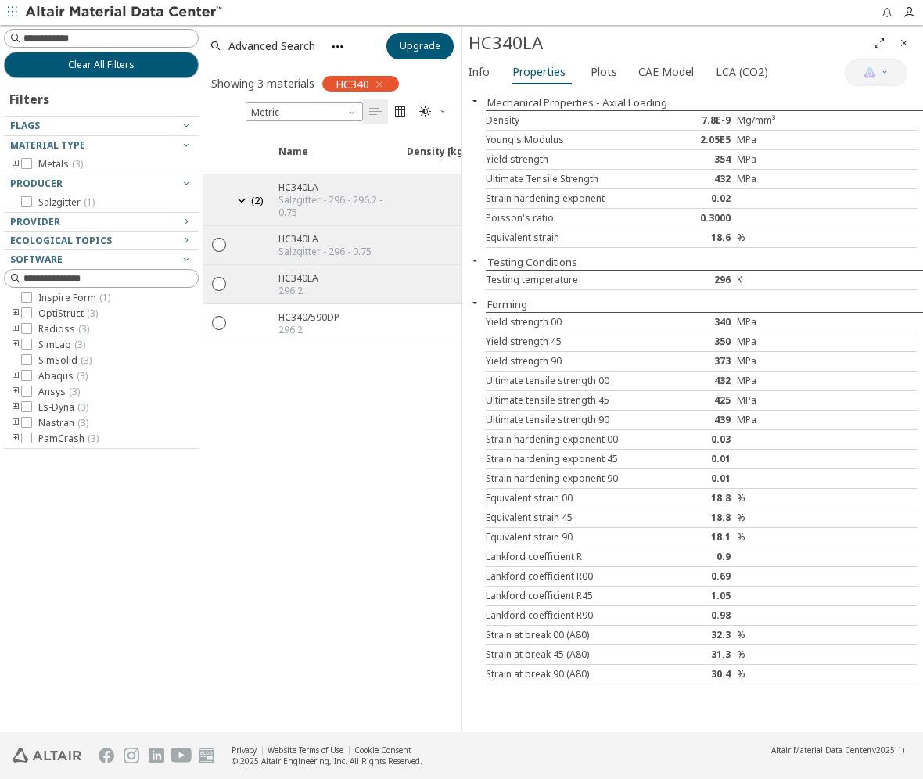
click at [763, 200] on div at bounding box center [773, 198] width 72 height 13
click at [723, 178] on div "432" at bounding box center [702, 179] width 72 height 13
